Goal: Find specific page/section: Find specific page/section

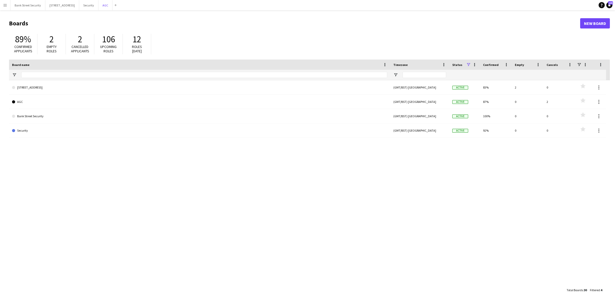
click at [109, 5] on button "AGC Close" at bounding box center [105, 5] width 14 height 10
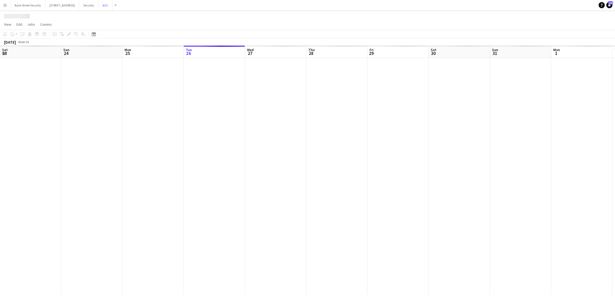
scroll to position [0, 122]
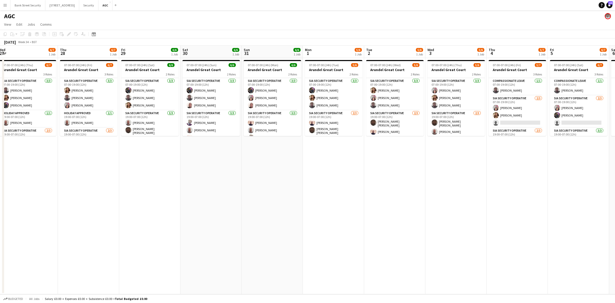
drag, startPoint x: 495, startPoint y: 149, endPoint x: 247, endPoint y: 180, distance: 250.0
click at [247, 180] on app-calendar-viewport "Sun 24 6/7 1 Job Mon 25 6/6 1 Job Tue 26 6/6 1 Job Wed 27 6/7 1 Job Thu 28 6/7 …" at bounding box center [307, 170] width 615 height 248
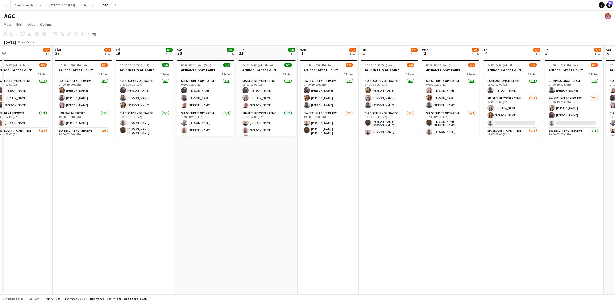
drag, startPoint x: 493, startPoint y: 169, endPoint x: 615, endPoint y: 101, distance: 138.9
click at [615, 101] on app-calendar-viewport "Mon 25 6/6 1 Job Tue 26 6/6 1 Job Wed 27 6/7 1 Job Thu 28 6/7 1 Job Fri 29 6/6 …" at bounding box center [307, 170] width 615 height 248
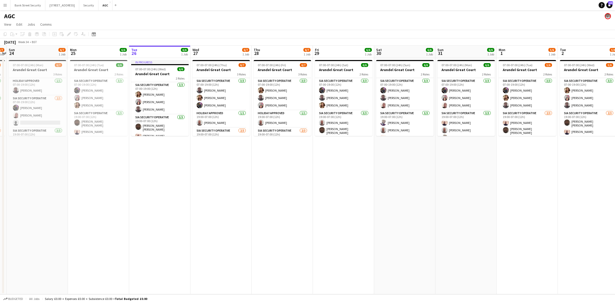
scroll to position [0, 176]
drag, startPoint x: 238, startPoint y: 144, endPoint x: 560, endPoint y: 111, distance: 324.1
click at [560, 111] on app-calendar-viewport "Thu 21 5/6 1 Job Fri 22 6/8 1 Job Sat 23 6/7 1 Job Sun 24 6/7 1 Job Mon 25 6/6 …" at bounding box center [307, 170] width 615 height 248
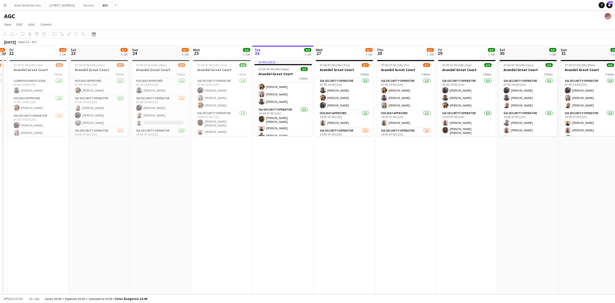
scroll to position [11, 0]
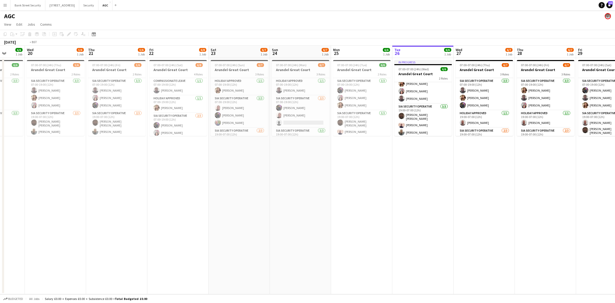
drag, startPoint x: 132, startPoint y: 157, endPoint x: 423, endPoint y: 117, distance: 293.4
click at [423, 117] on app-calendar-viewport "Mon 18 Tue 19 6/6 1 Job Wed 20 5/6 1 Job Thu 21 5/6 1 Job Fri 22 6/8 1 Job Sat …" at bounding box center [307, 170] width 615 height 248
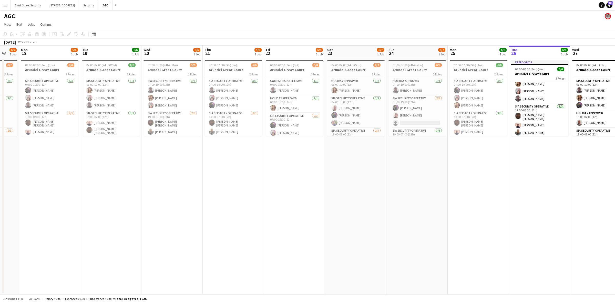
scroll to position [0, 166]
drag, startPoint x: 253, startPoint y: 158, endPoint x: 218, endPoint y: 166, distance: 36.0
click at [218, 166] on app-calendar-viewport "Fri 15 6/7 1 Job Sat 16 6/7 1 Job Sun 17 6/7 1 Job Mon 18 5/6 1 Job Tue 19 6/6 …" at bounding box center [307, 170] width 615 height 248
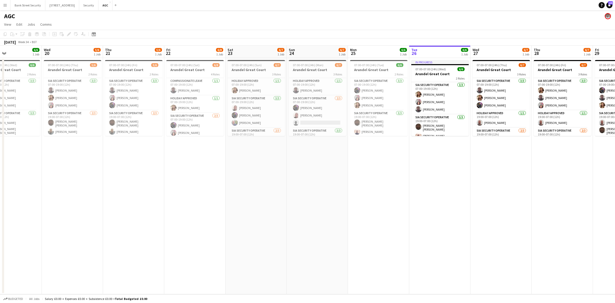
scroll to position [0, 204]
drag, startPoint x: 535, startPoint y: 174, endPoint x: 436, endPoint y: 184, distance: 99.6
click at [436, 184] on app-calendar-viewport "Sat 16 6/7 1 Job Sun 17 6/7 1 Job Mon 18 5/6 1 Job Tue 19 6/6 1 Job Wed 20 5/6 …" at bounding box center [307, 170] width 615 height 248
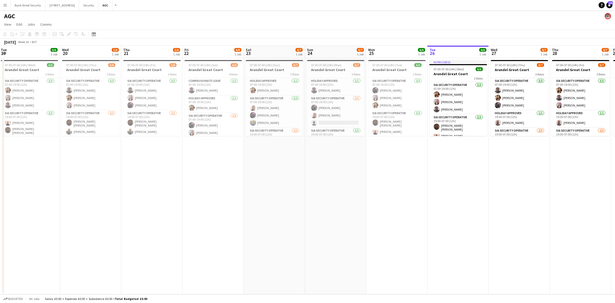
drag, startPoint x: 180, startPoint y: 194, endPoint x: 199, endPoint y: 192, distance: 19.0
click at [199, 192] on app-calendar-viewport "Sat 16 6/7 1 Job Sun 17 6/7 1 Job Mon 18 5/6 1 Job Tue 19 6/6 1 Job Wed 20 5/6 …" at bounding box center [307, 170] width 615 height 248
click at [421, 190] on app-date-cell "07:00-07:00 (24h) (Tue) 6/6 Arundel Great Court 2 Roles SIA Security Operative …" at bounding box center [396, 176] width 61 height 236
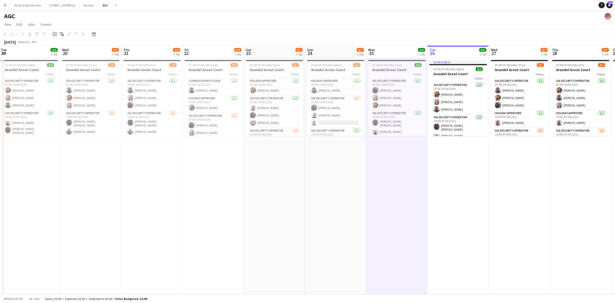
click at [454, 96] on app-card-role "SIA Security Operative [DATE] 07:00-19:00 (12h) [PERSON_NAME] Labor [PERSON_NAM…" at bounding box center [458, 98] width 57 height 32
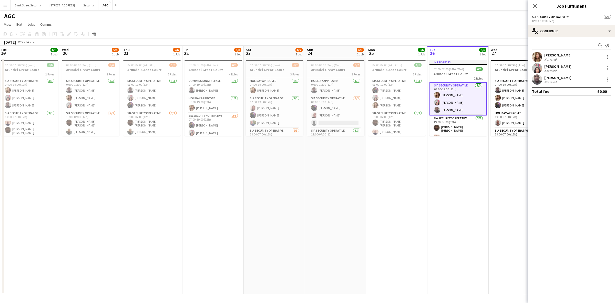
click at [401, 107] on app-card-role "SIA Security Operative [DATE] 07:00-19:00 (12h) [PERSON_NAME] [PERSON_NAME] [PE…" at bounding box center [396, 94] width 57 height 32
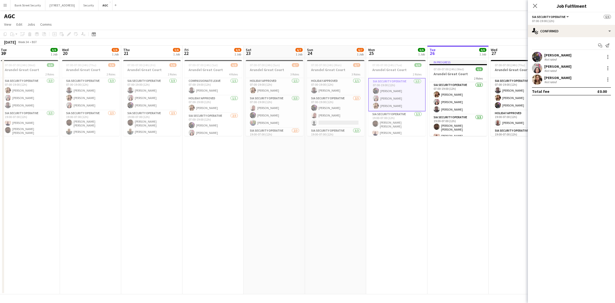
click at [329, 94] on app-card-role "Holiday Approved [DATE] 07:00-19:00 (12h) [PERSON_NAME]" at bounding box center [335, 86] width 57 height 17
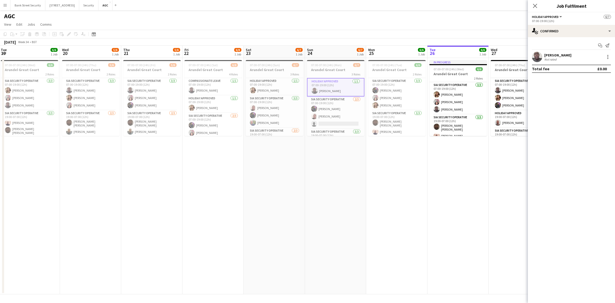
click at [481, 172] on app-date-cell "In progress 07:00-07:00 (24h) (Wed) 6/6 Arundel Great Court 2 Roles SIA Securit…" at bounding box center [457, 176] width 61 height 236
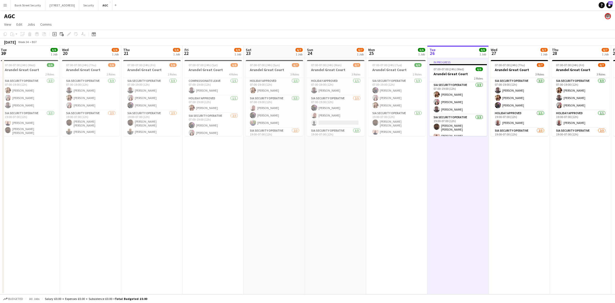
drag, startPoint x: 517, startPoint y: 102, endPoint x: 570, endPoint y: 113, distance: 54.0
click at [517, 102] on app-card-role "SIA Security Operative [DATE] 07:00-19:00 (12h) [PERSON_NAME] [PERSON_NAME] [PE…" at bounding box center [519, 94] width 57 height 32
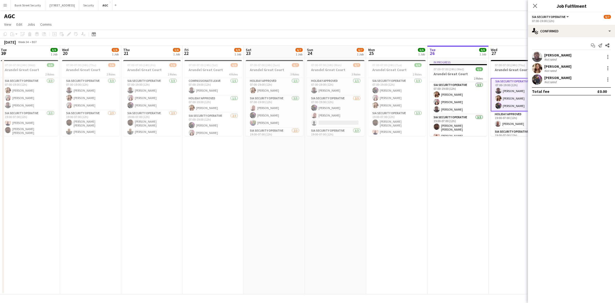
scroll to position [0, 185]
click at [535, 6] on icon at bounding box center [535, 6] width 4 height 4
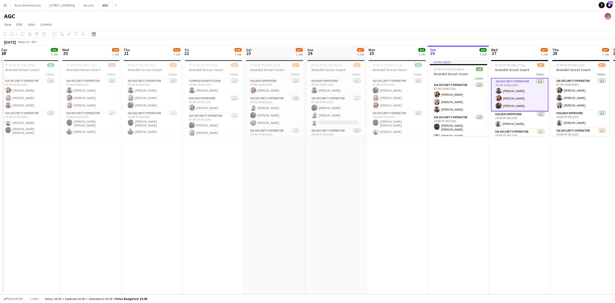
click at [325, 250] on app-date-cell "07:00-07:00 (24h) (Mon) 6/7 Arundel Great Court 3 Roles Holiday Approved [DATE]…" at bounding box center [335, 176] width 61 height 236
